Goal: Task Accomplishment & Management: Manage account settings

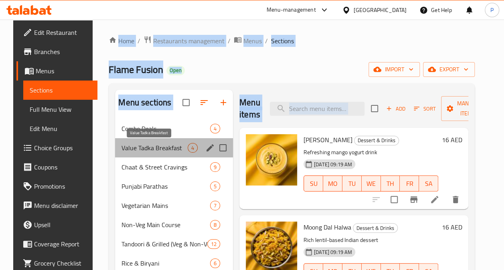
click at [155, 148] on span "Value Tadka Breakfast" at bounding box center [154, 148] width 66 height 10
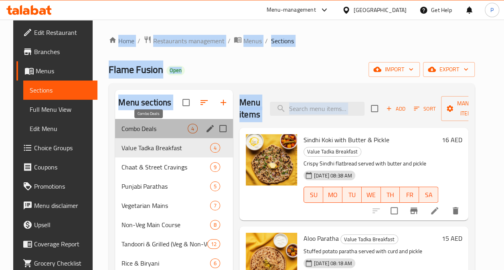
click at [137, 127] on span "Combo Deals" at bounding box center [154, 129] width 66 height 10
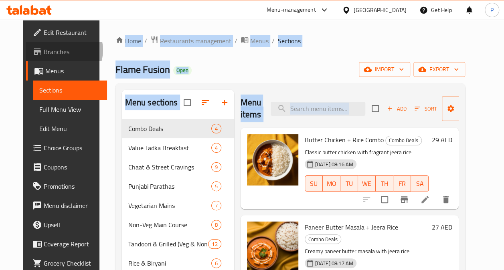
click at [44, 50] on span "Branches" at bounding box center [72, 52] width 57 height 10
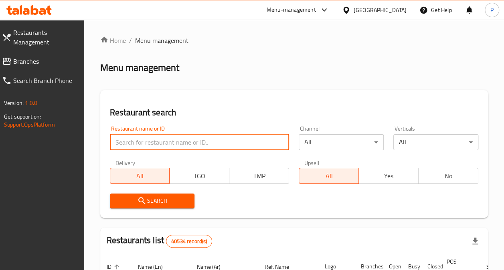
click at [161, 140] on input "search" at bounding box center [200, 142] width 180 height 16
type input "parathe ki gully"
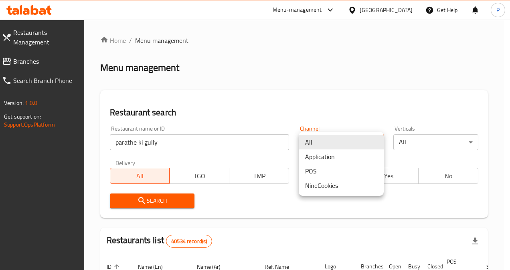
click at [266, 105] on div at bounding box center [255, 135] width 510 height 270
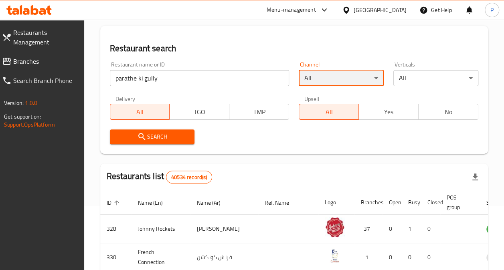
scroll to position [63, 0]
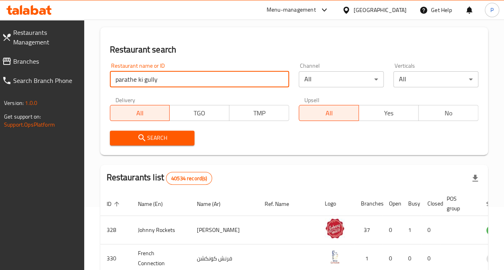
click at [199, 79] on input "parathe ki gully" at bounding box center [200, 79] width 180 height 16
click button "Search" at bounding box center [152, 138] width 85 height 15
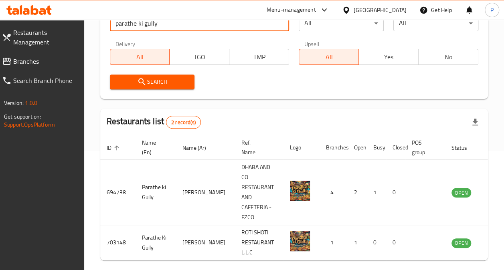
scroll to position [159, 0]
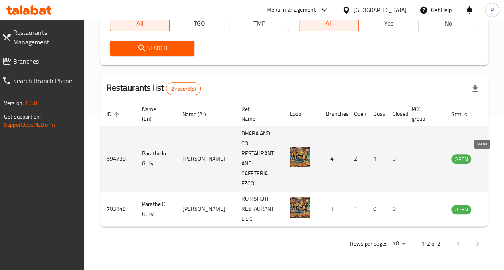
click at [494, 156] on icon "enhanced table" at bounding box center [498, 159] width 9 height 7
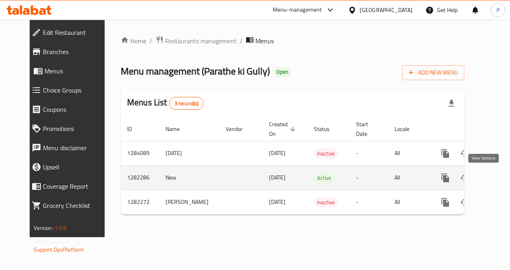
click at [498, 177] on icon "enhanced table" at bounding box center [503, 178] width 10 height 10
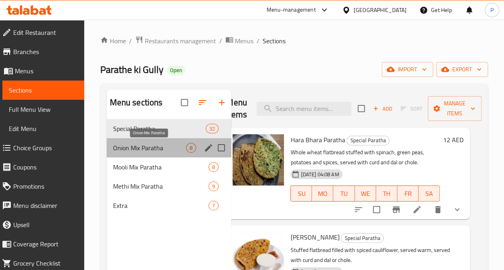
click at [175, 144] on span "Onion Mix Paratha" at bounding box center [149, 148] width 73 height 10
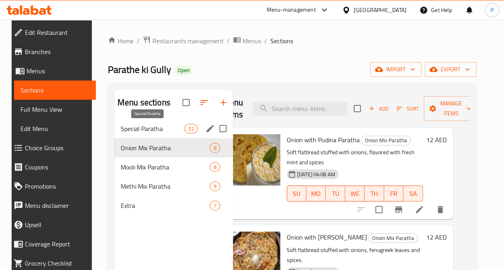
click at [157, 125] on span "Special Paratha" at bounding box center [153, 129] width 64 height 10
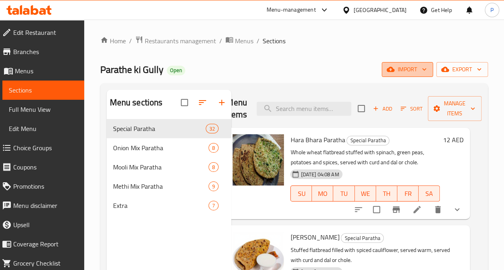
click at [404, 71] on span "import" at bounding box center [407, 70] width 38 height 10
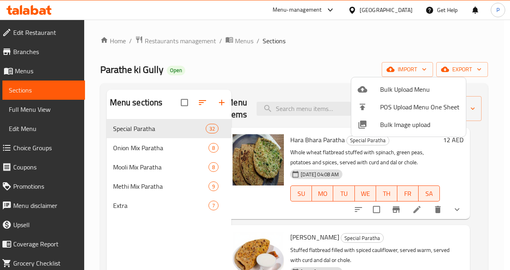
click at [411, 35] on div at bounding box center [255, 135] width 510 height 270
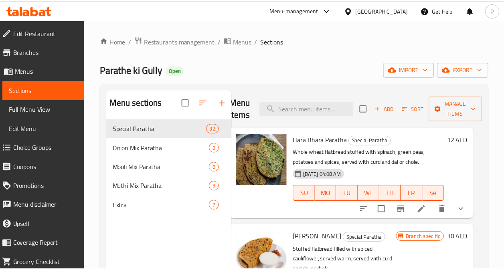
scroll to position [0, 13]
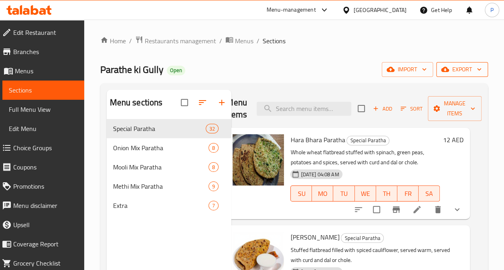
click at [439, 69] on button "export" at bounding box center [462, 69] width 52 height 15
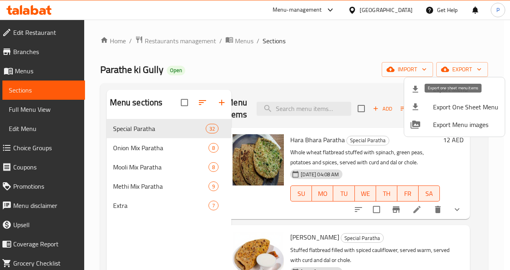
click at [449, 111] on span "Export One Sheet Menu" at bounding box center [465, 107] width 65 height 10
click at [489, 218] on div at bounding box center [255, 135] width 510 height 270
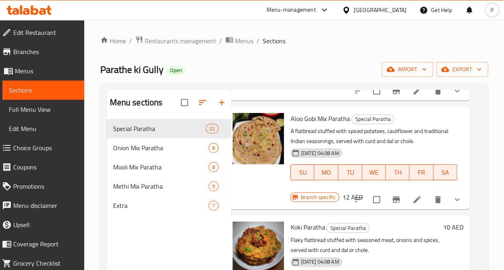
scroll to position [1329, 13]
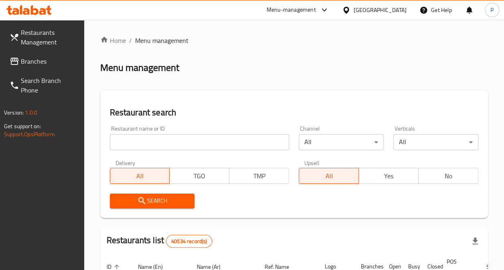
click at [150, 143] on input "search" at bounding box center [200, 142] width 180 height 16
paste input "767687"
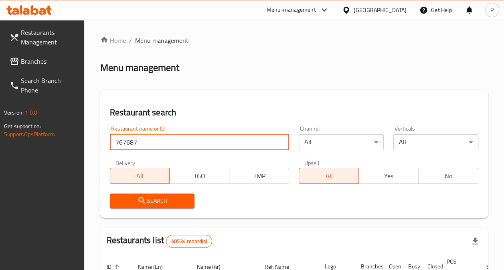
type input "767687"
click button "Search" at bounding box center [152, 201] width 85 height 15
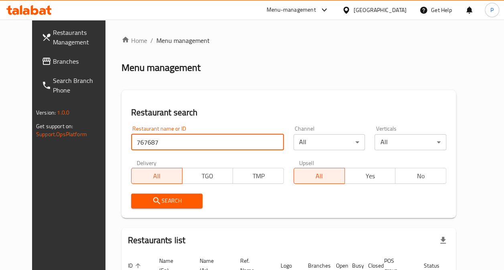
click at [53, 63] on span "Branches" at bounding box center [81, 62] width 57 height 10
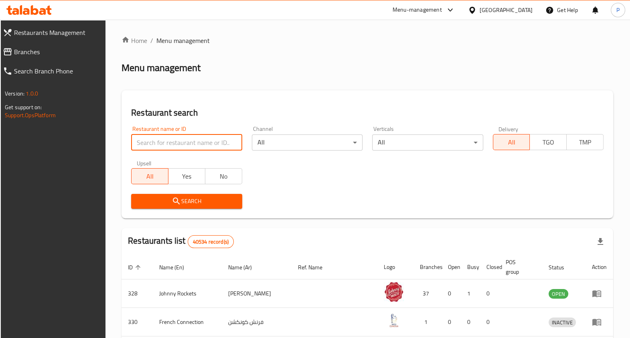
click at [150, 144] on input "search" at bounding box center [186, 142] width 111 height 16
paste input "767687"
click at [165, 198] on span "Search" at bounding box center [187, 201] width 98 height 10
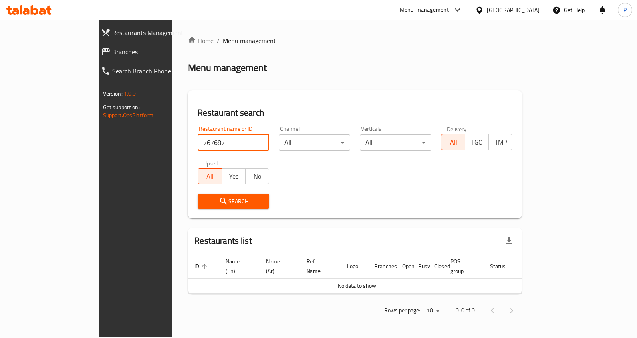
click at [198, 139] on input "767687" at bounding box center [234, 142] width 72 height 16
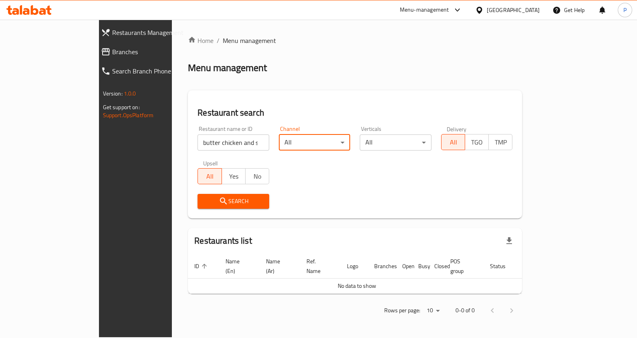
click at [208, 140] on input "butter chicken and spice" at bounding box center [234, 142] width 72 height 16
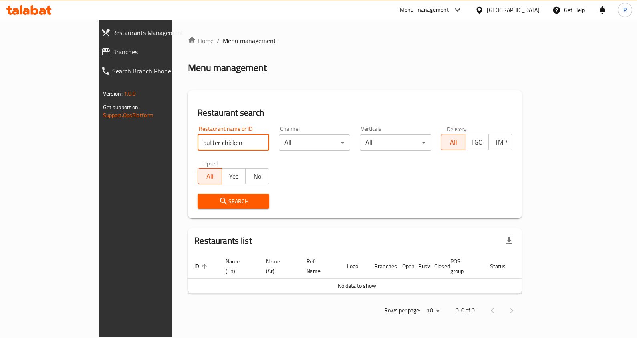
type input "butter chicken"
click button "Search" at bounding box center [234, 201] width 72 height 15
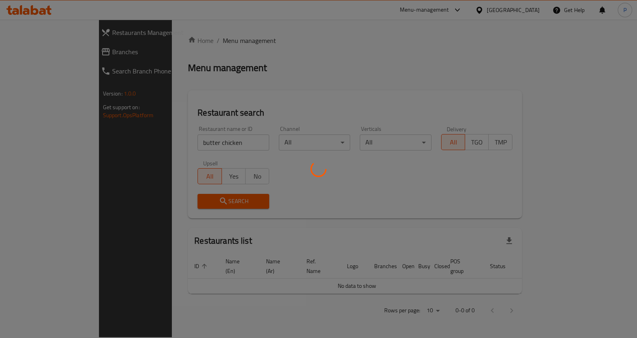
click at [354, 204] on div at bounding box center [318, 169] width 637 height 338
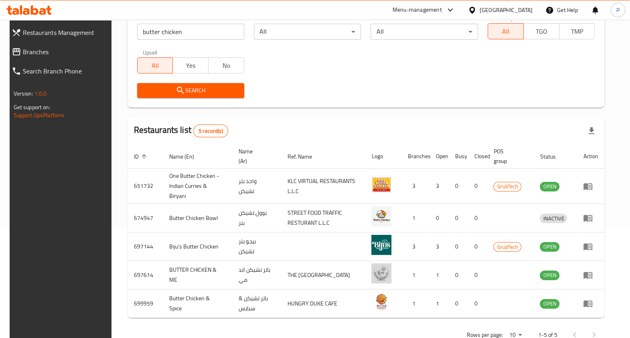
scroll to position [127, 0]
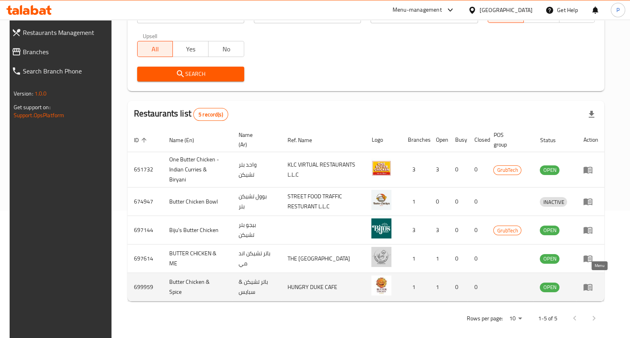
click at [593, 282] on icon "enhanced table" at bounding box center [588, 287] width 10 height 10
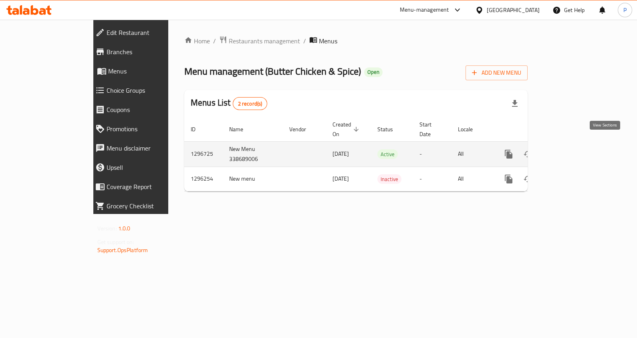
click at [570, 150] on icon "enhanced table" at bounding box center [566, 153] width 7 height 7
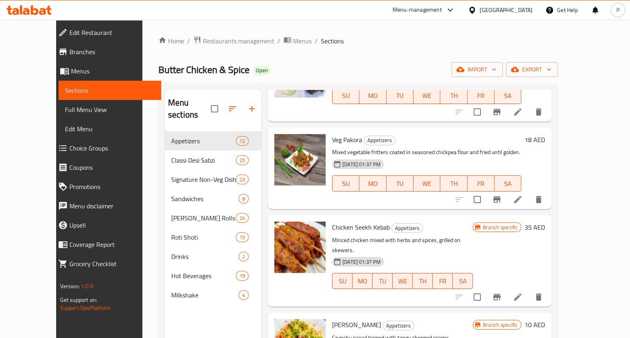
scroll to position [753, 0]
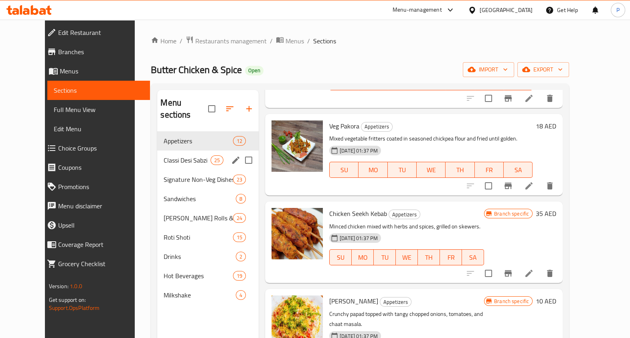
click at [164, 156] on div "Classi Desi Sabzi 25" at bounding box center [207, 159] width 101 height 19
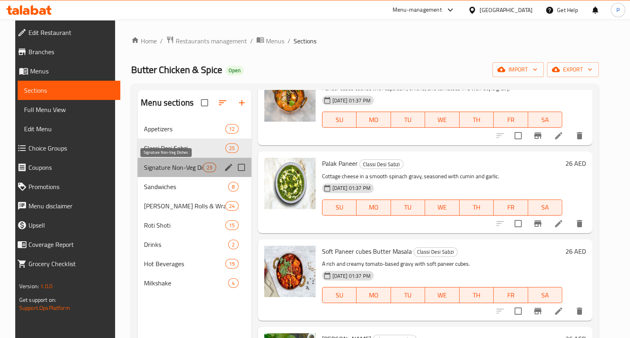
click at [184, 170] on span "Signature Non-Veg Dishes" at bounding box center [173, 167] width 59 height 10
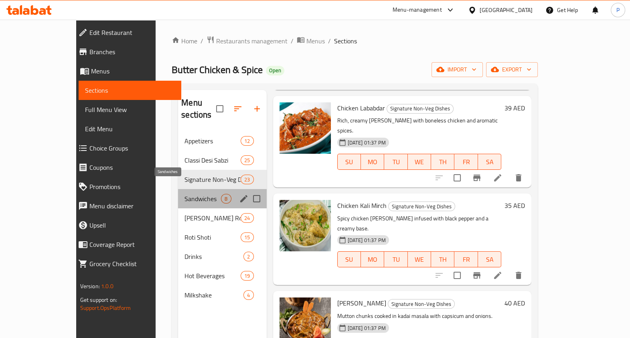
click at [184, 194] on span "Sandwiches" at bounding box center [202, 199] width 36 height 10
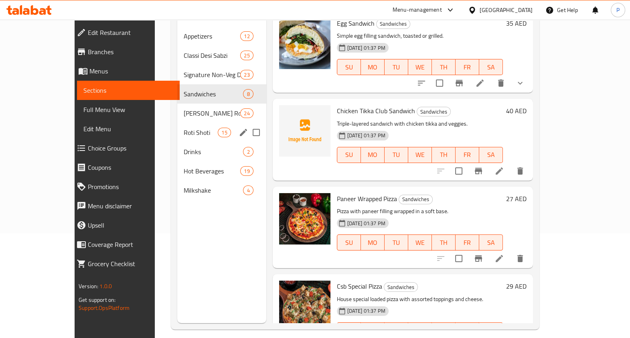
scroll to position [105, 0]
click at [184, 108] on span "[PERSON_NAME] Rolls & Wraps" at bounding box center [201, 113] width 34 height 10
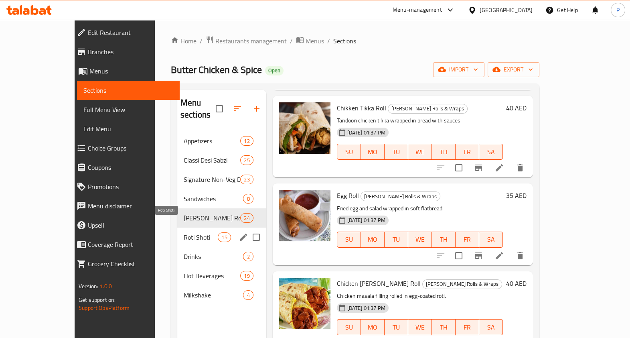
click at [184, 232] on span "Roti Shoti" at bounding box center [201, 237] width 34 height 10
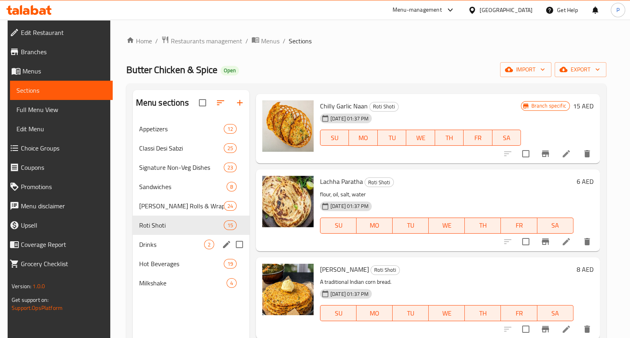
click at [168, 239] on span "Drinks" at bounding box center [171, 244] width 65 height 10
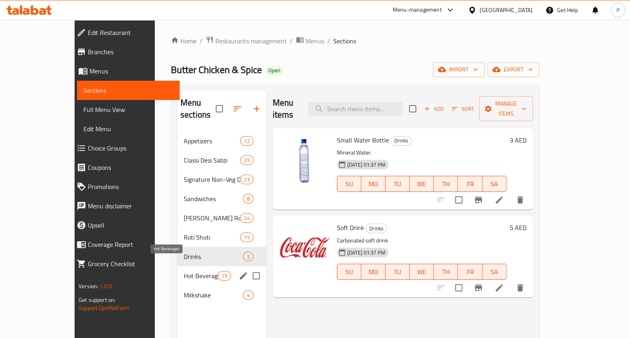
click at [184, 271] on span "Hot Beverages" at bounding box center [201, 276] width 34 height 10
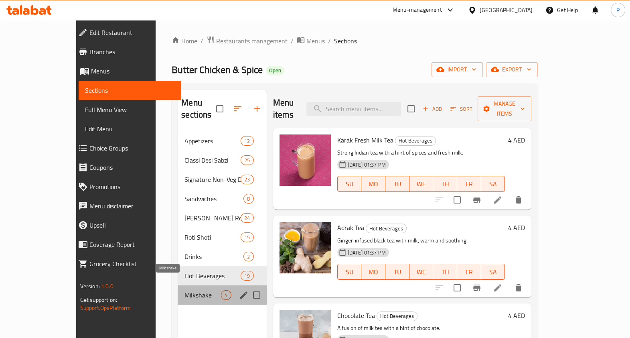
click at [184, 290] on span "Milkshake" at bounding box center [202, 295] width 36 height 10
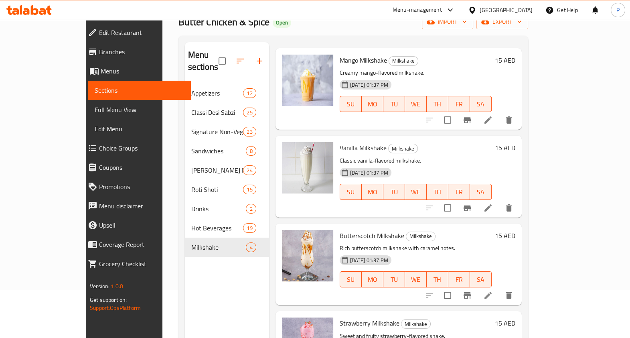
scroll to position [112, 0]
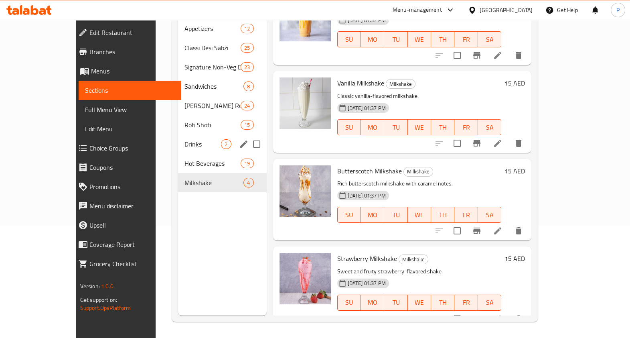
click at [184, 158] on span "Hot Beverages" at bounding box center [212, 163] width 56 height 10
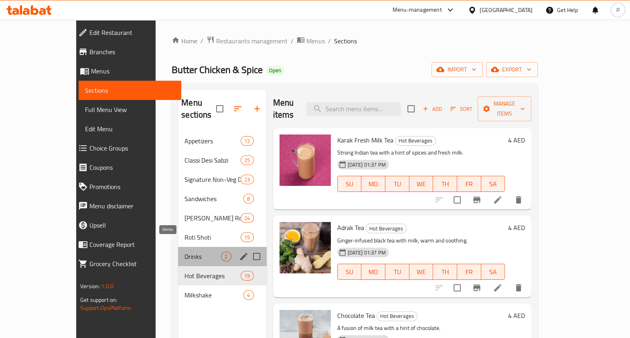
click at [184, 251] on span "Drinks" at bounding box center [202, 256] width 36 height 10
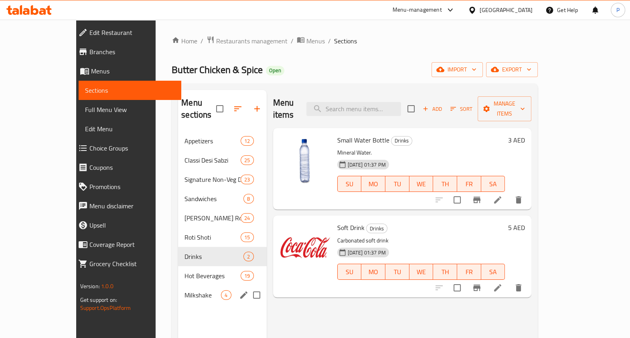
scroll to position [112, 0]
